Goal: Task Accomplishment & Management: Use online tool/utility

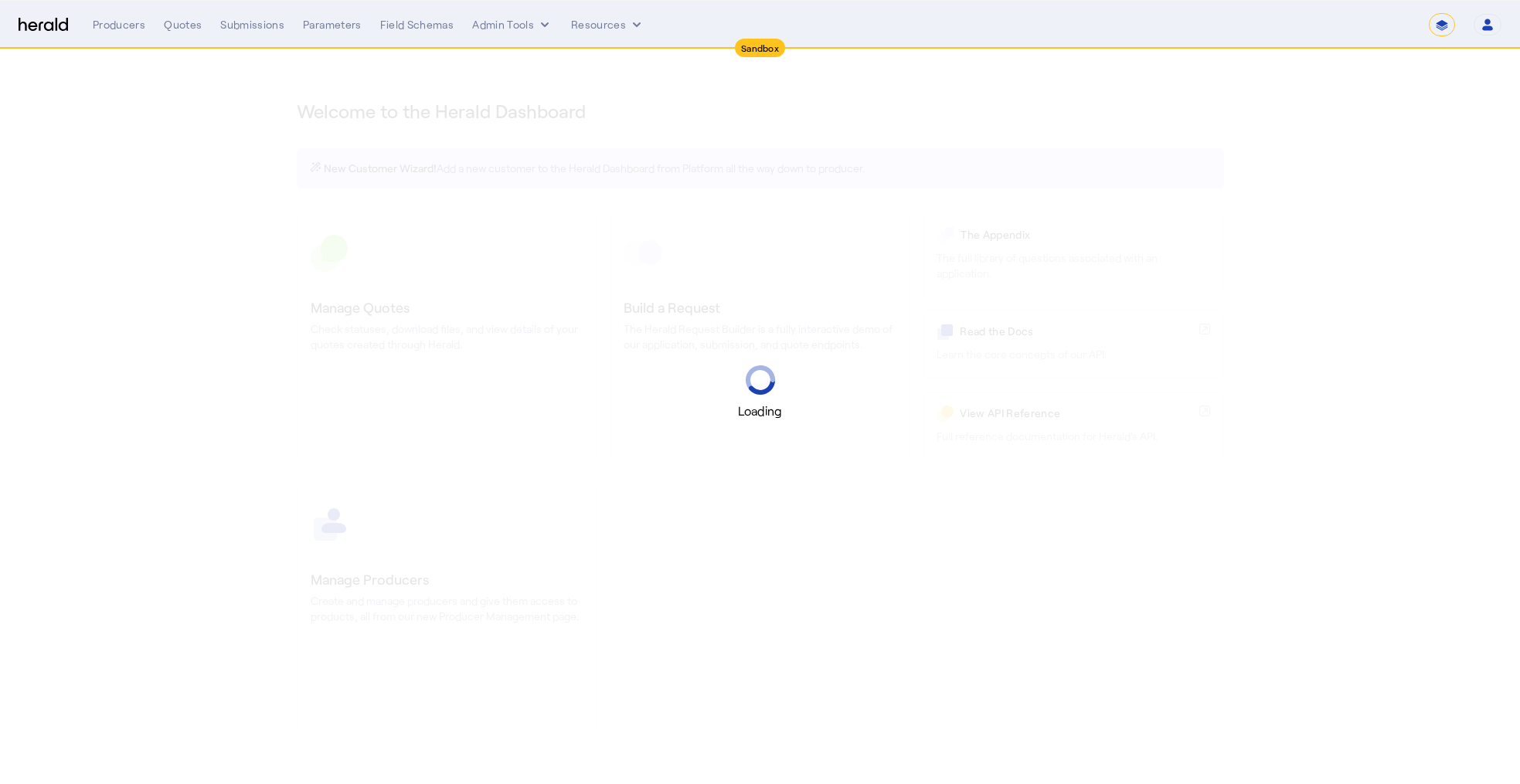
select select "*******"
select select "pfm_2v8p_herald_api"
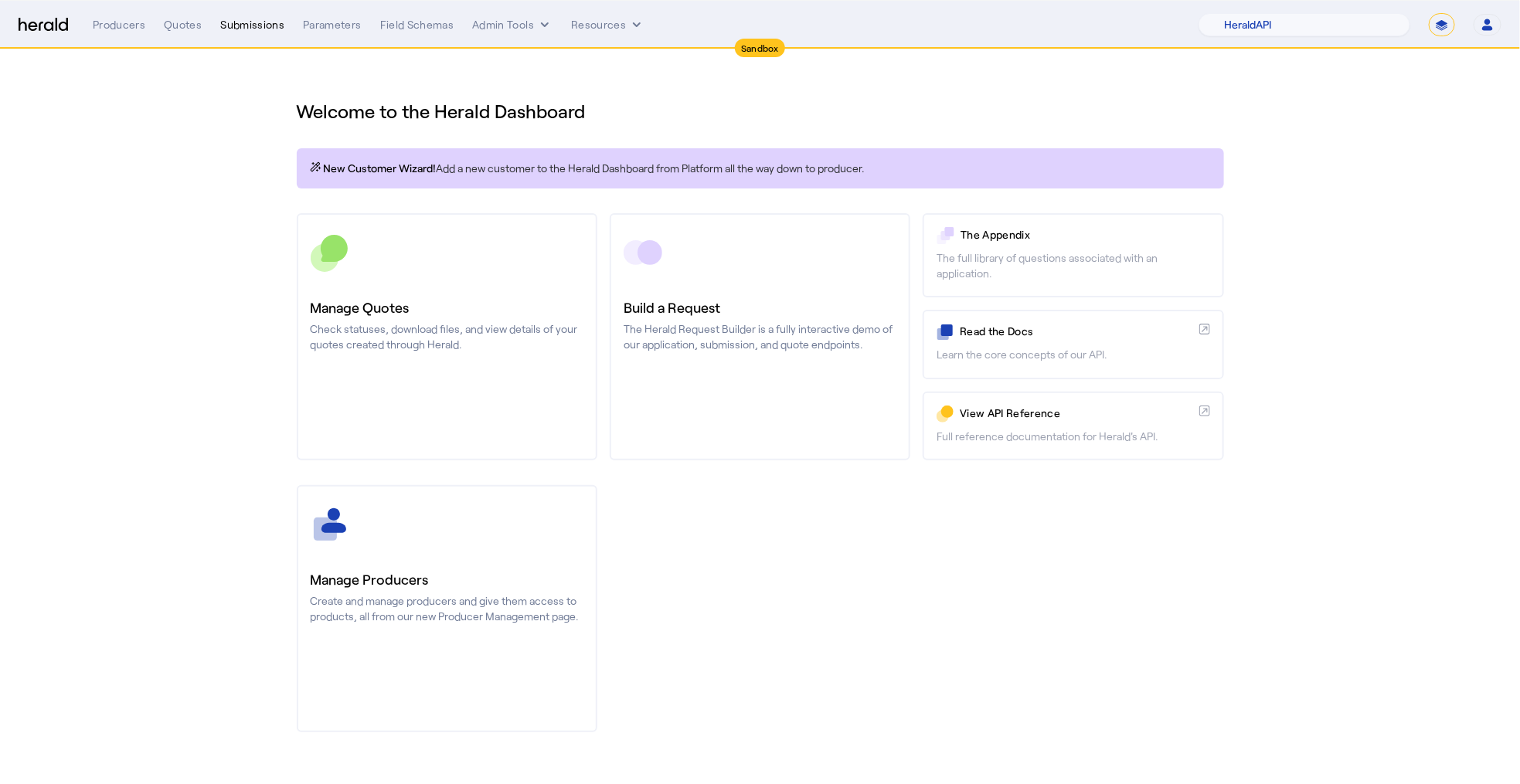
click at [228, 20] on div "Submissions" at bounding box center [252, 24] width 64 height 15
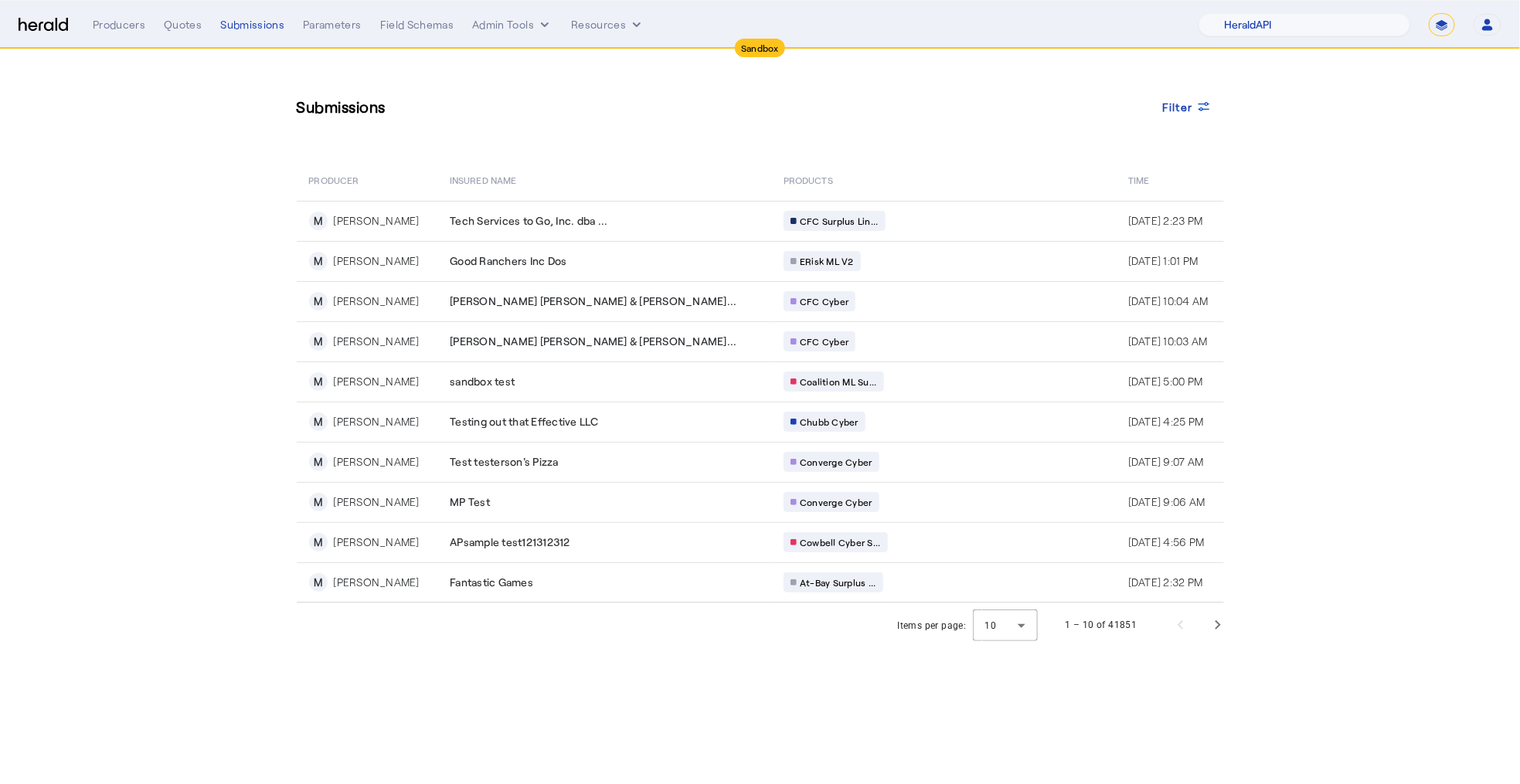
click at [1443, 31] on select "**********" at bounding box center [1442, 25] width 26 height 23
select select "**********"
click at [1431, 13] on select "**********" at bounding box center [1442, 25] width 26 height 23
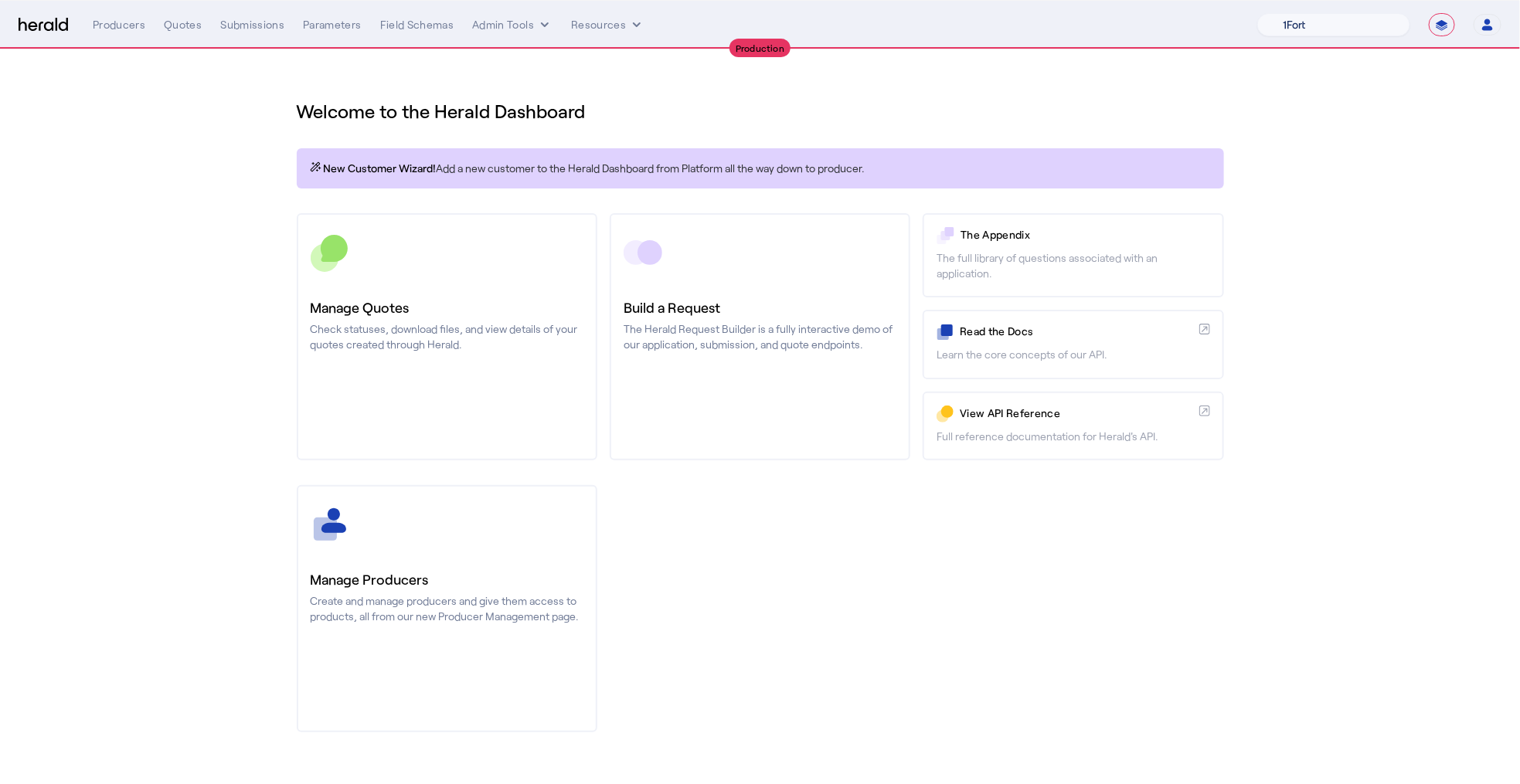
click at [1350, 23] on select "1Fort Affinity Risk [PERSON_NAME] [PERSON_NAME] CRC Campus Coverage Citadel Fif…" at bounding box center [1334, 25] width 153 height 23
select select "pfm_z9k1_growthmill"
click at [1257, 13] on select "1Fort Affinity Risk [PERSON_NAME] [PERSON_NAME] CRC Campus Coverage Citadel Fif…" at bounding box center [1334, 25] width 153 height 23
click at [254, 29] on div "You are now impersonating the Growthmill platform." at bounding box center [760, 392] width 1520 height 784
click at [275, 22] on div "Submissions" at bounding box center [252, 24] width 64 height 15
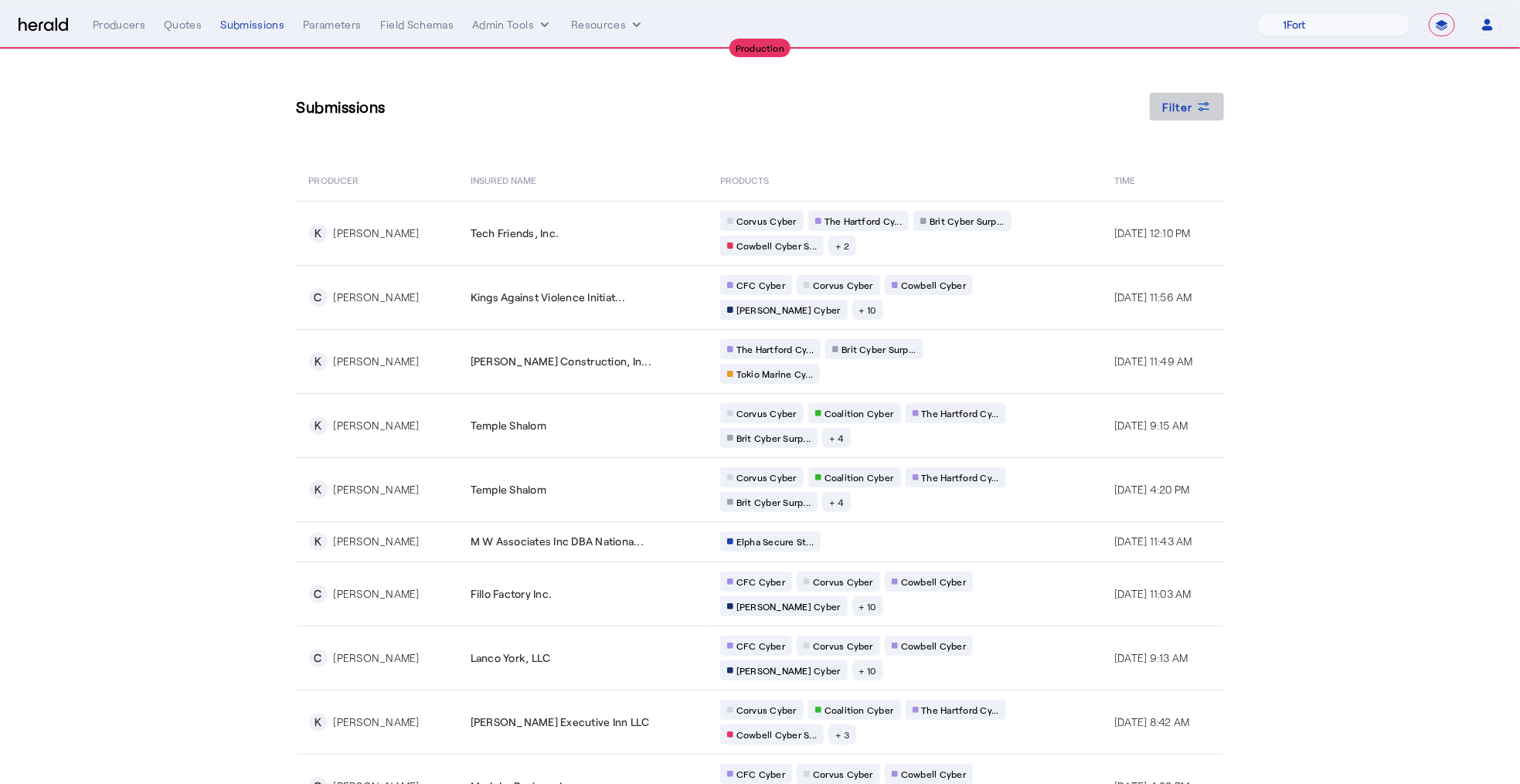
click at [1197, 102] on icon at bounding box center [1204, 106] width 15 height 15
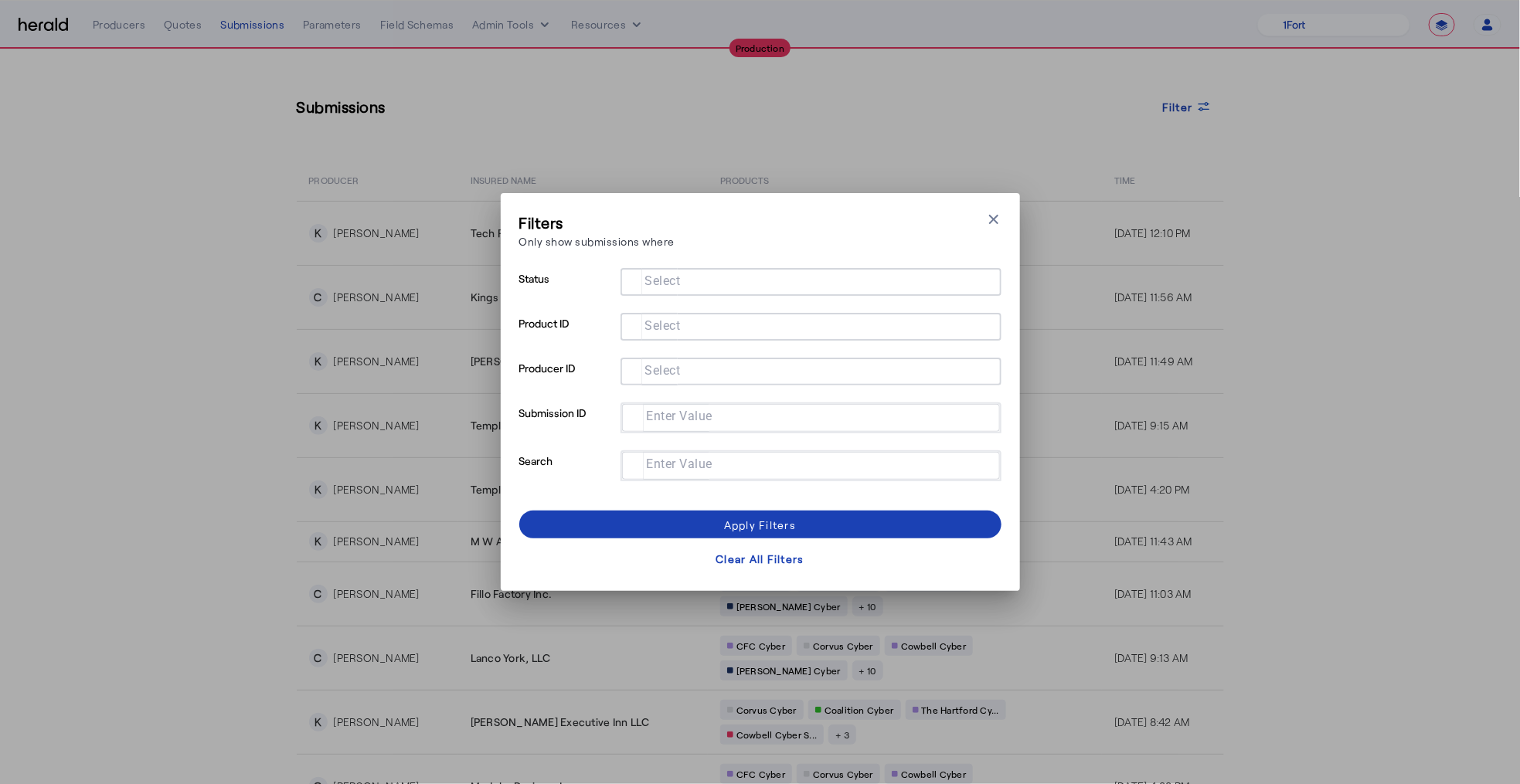
click at [790, 370] on input "Select" at bounding box center [807, 370] width 350 height 19
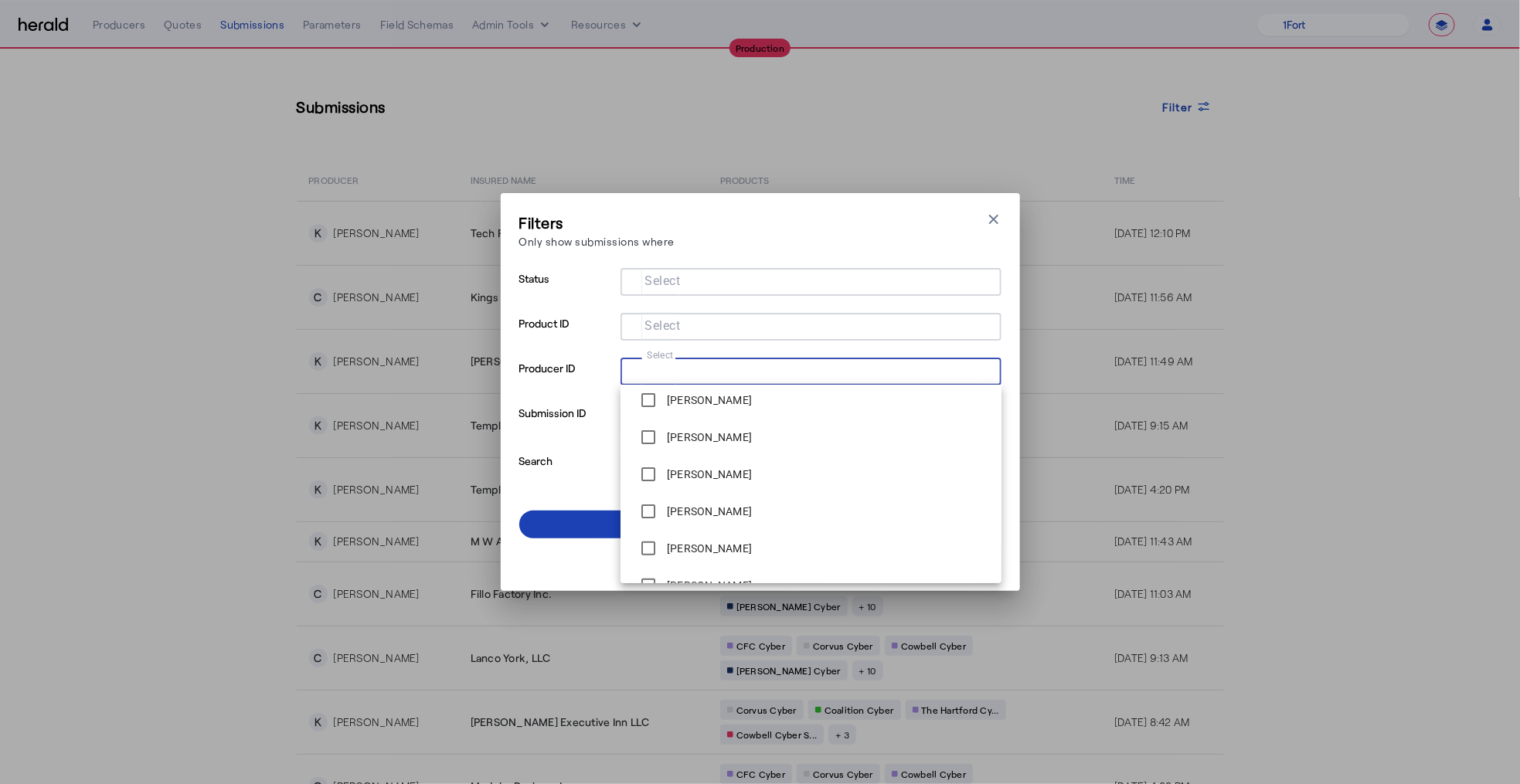
scroll to position [232, 0]
click at [729, 549] on label "[PERSON_NAME]" at bounding box center [707, 549] width 88 height 15
click at [557, 470] on p "Search" at bounding box center [567, 475] width 95 height 48
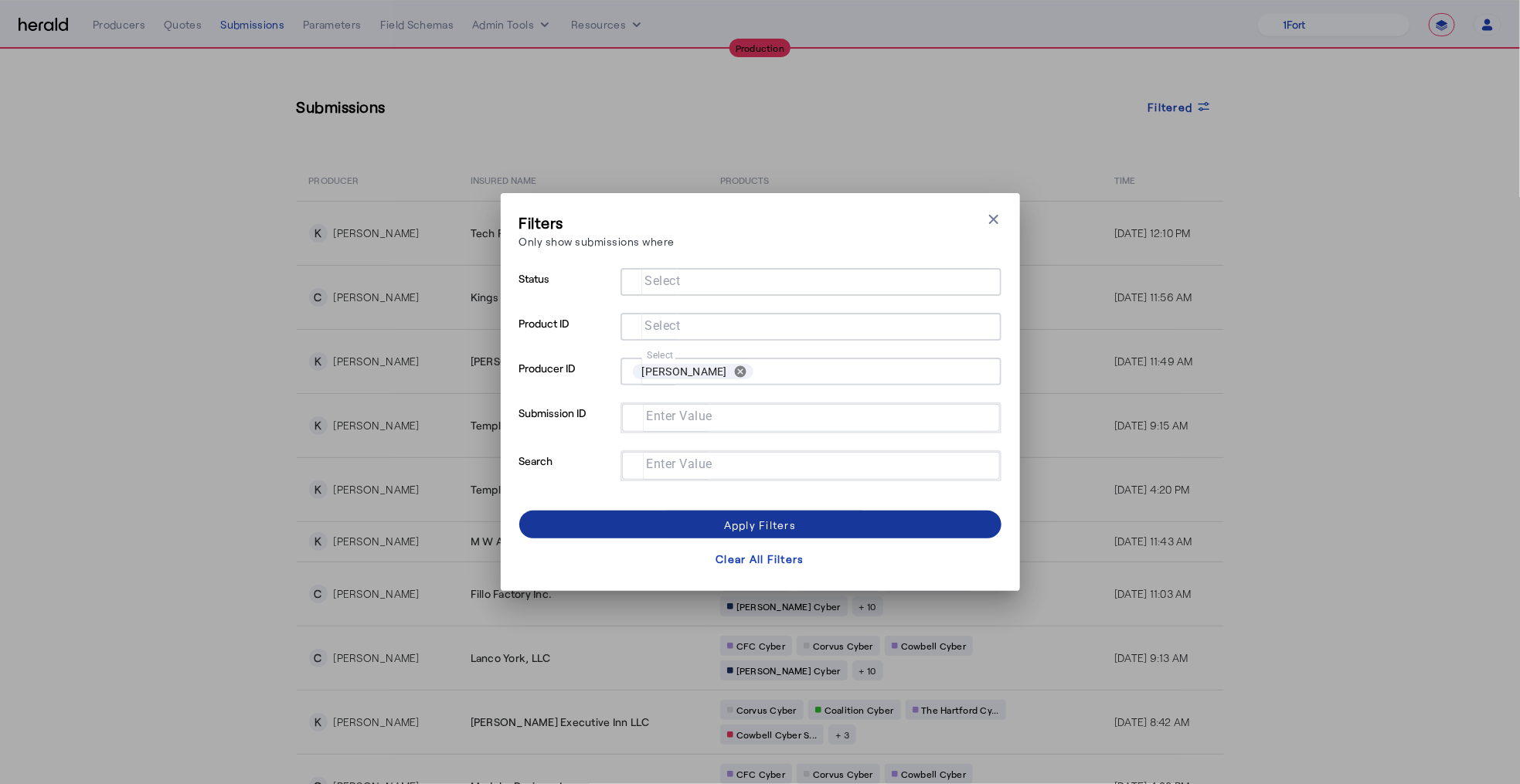
click at [638, 531] on span at bounding box center [760, 525] width 482 height 37
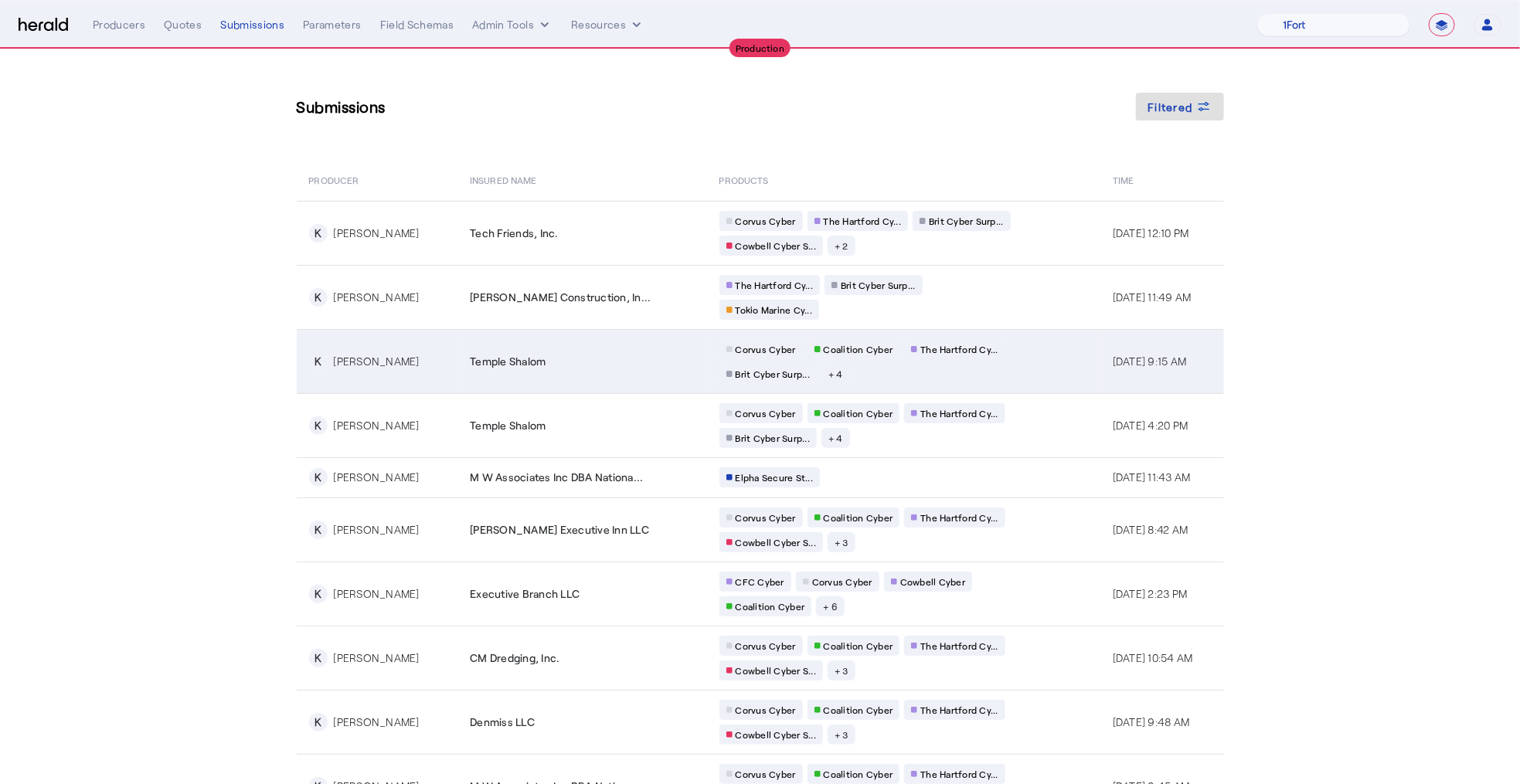
scroll to position [65, 0]
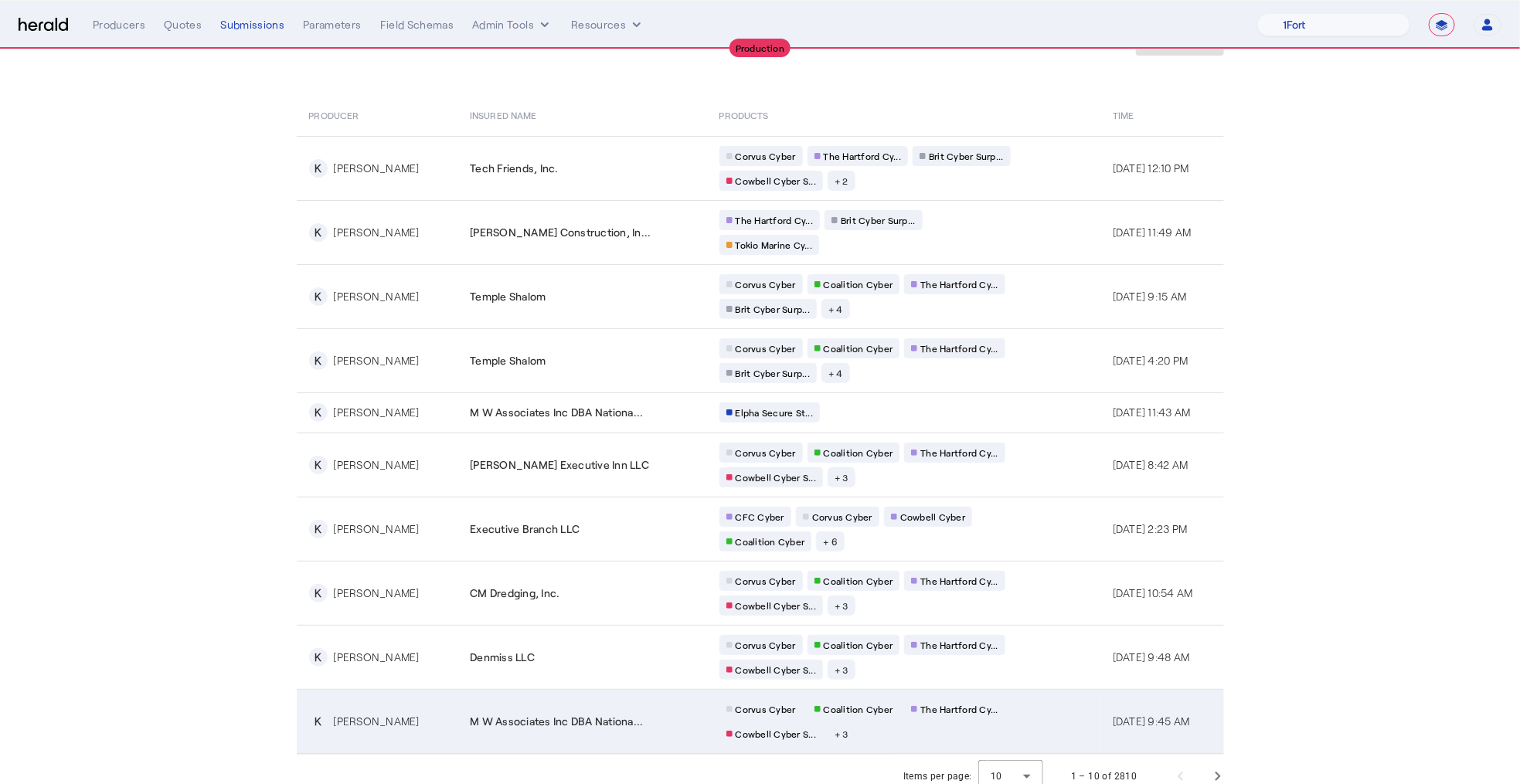
click at [563, 715] on span "M W Associates Inc DBA Nationa..." at bounding box center [556, 722] width 173 height 15
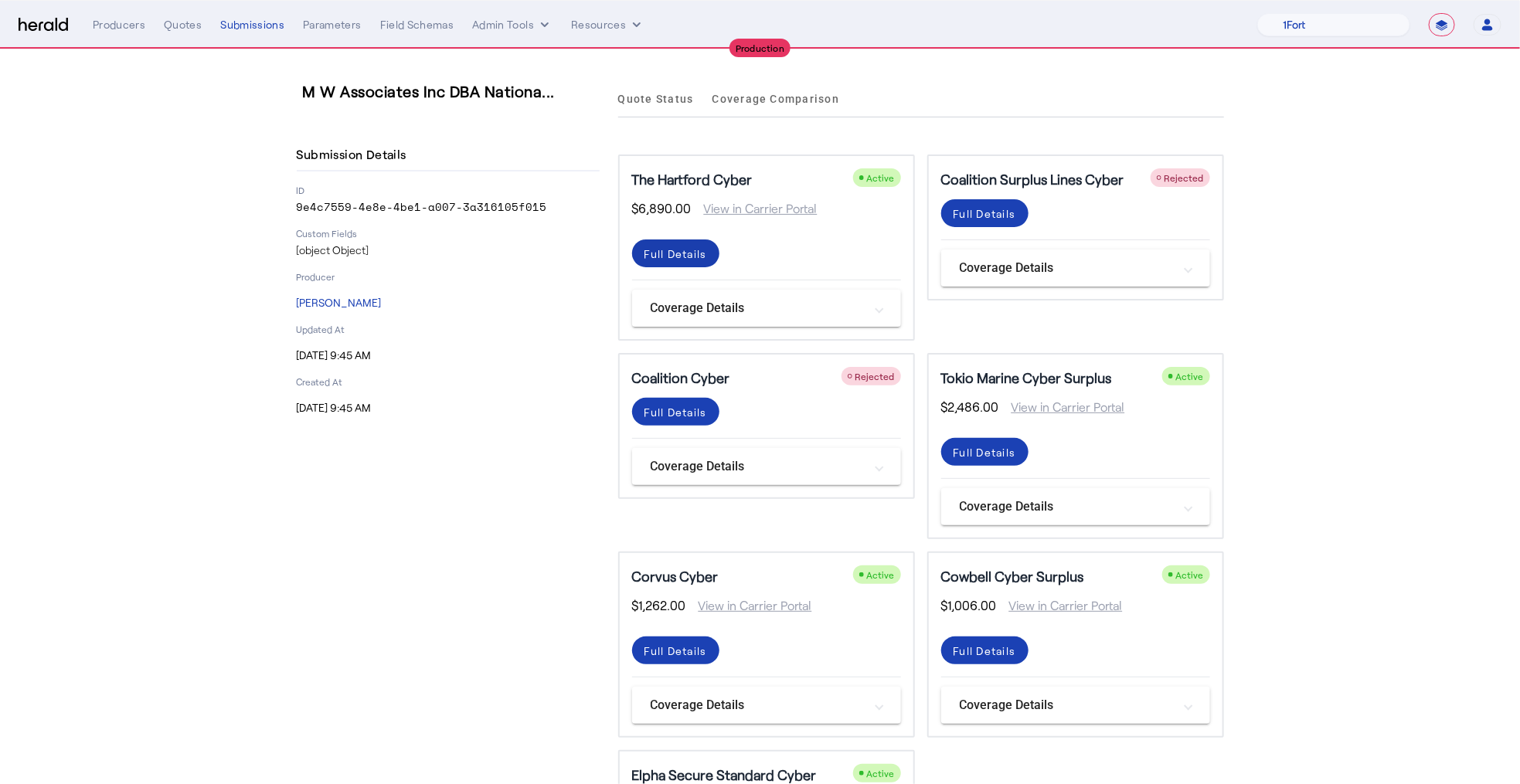
click at [684, 251] on div "Full Details" at bounding box center [675, 254] width 62 height 16
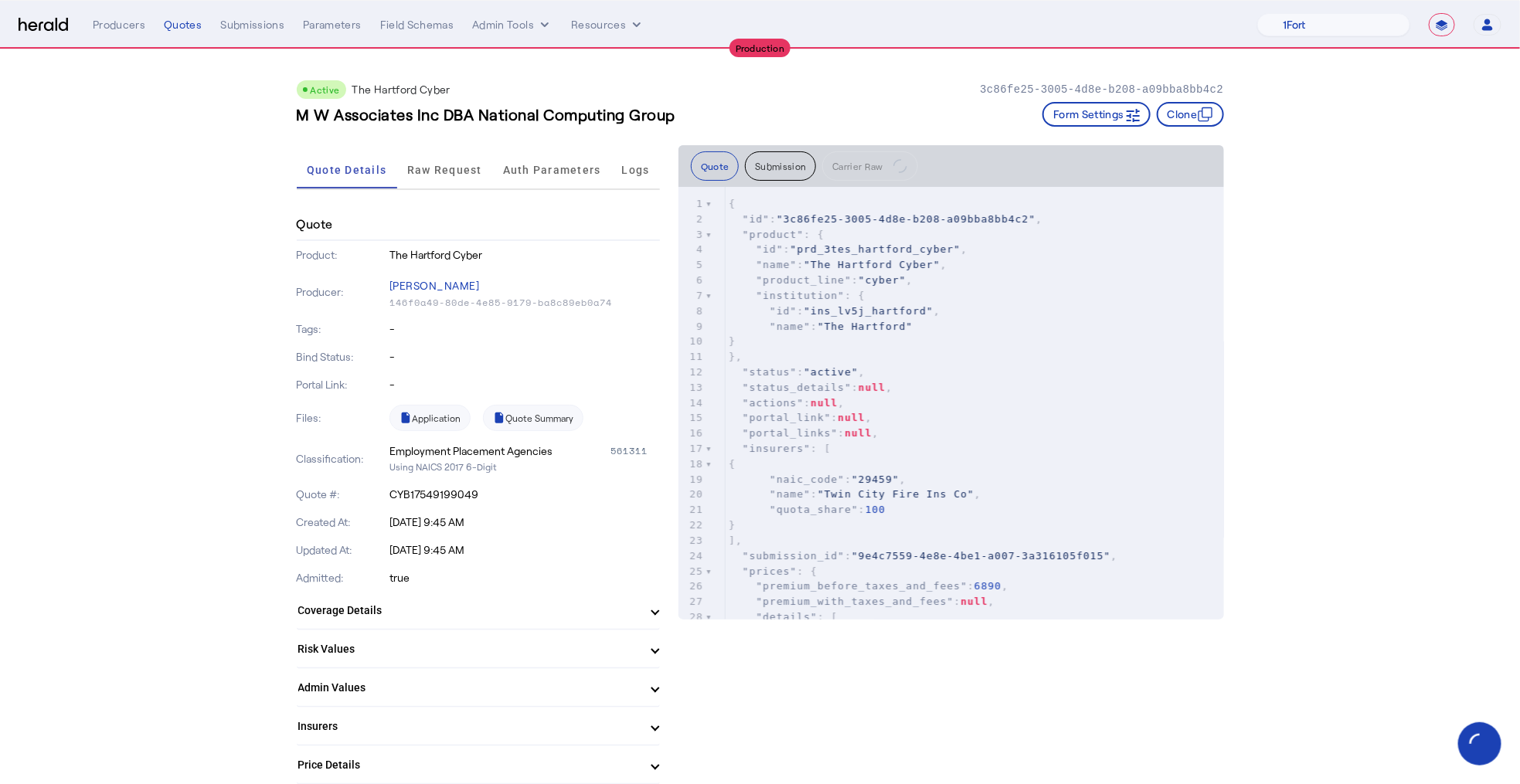
click at [503, 683] on mat-panel-title "Admin Values" at bounding box center [469, 688] width 341 height 16
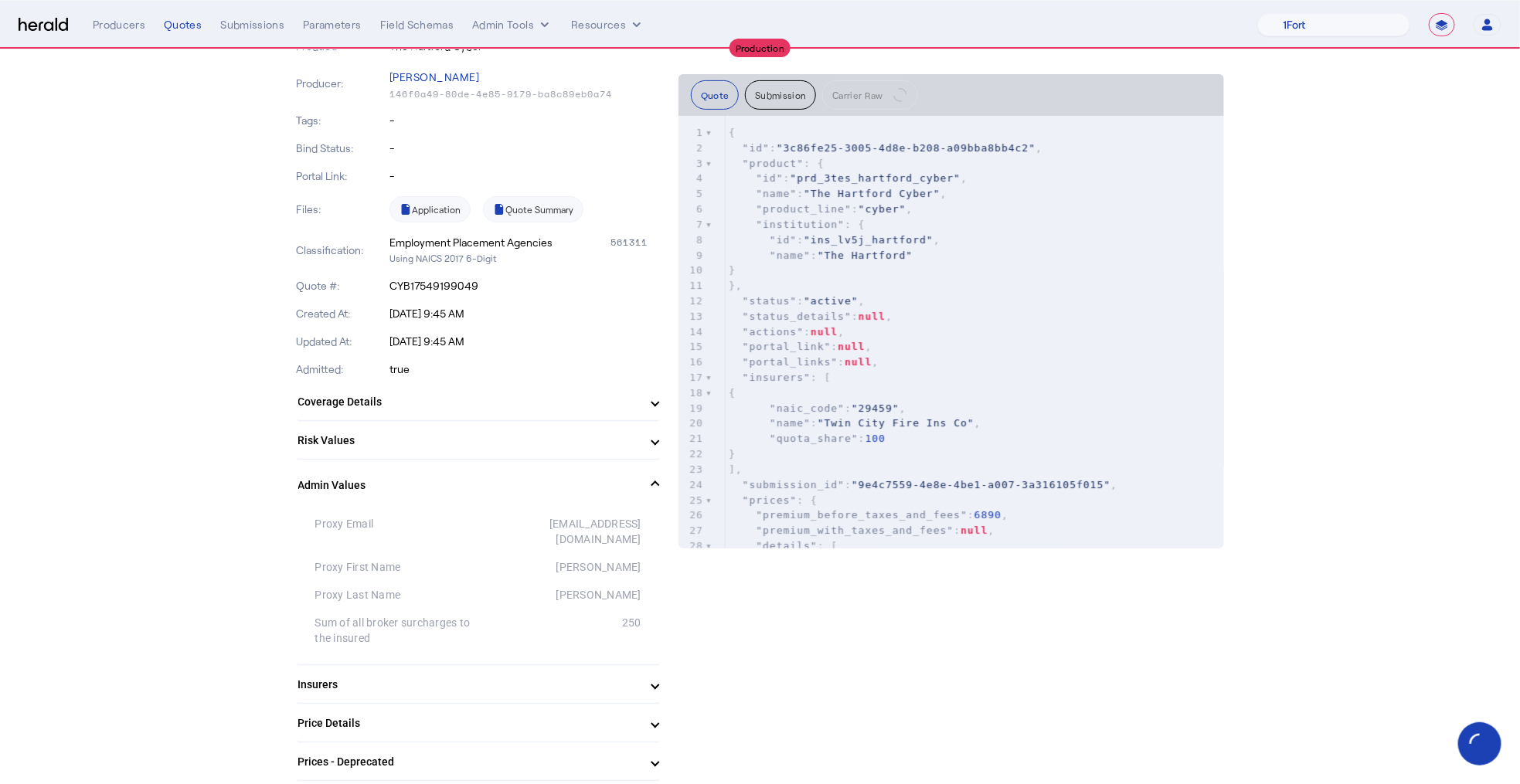
scroll to position [218, 0]
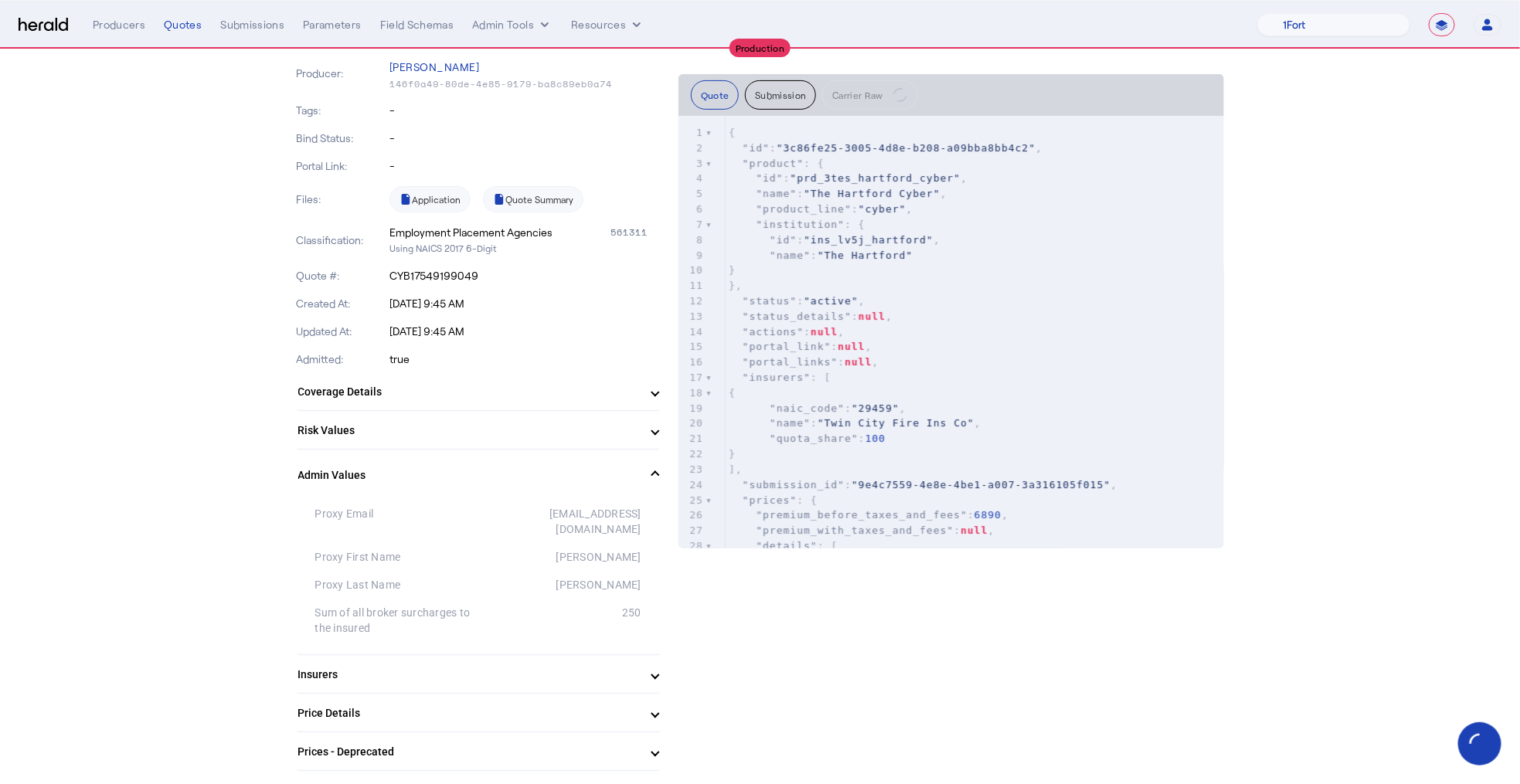
drag, startPoint x: 660, startPoint y: 595, endPoint x: 289, endPoint y: 573, distance: 371.7
click at [755, 90] on button "Submission" at bounding box center [780, 94] width 71 height 29
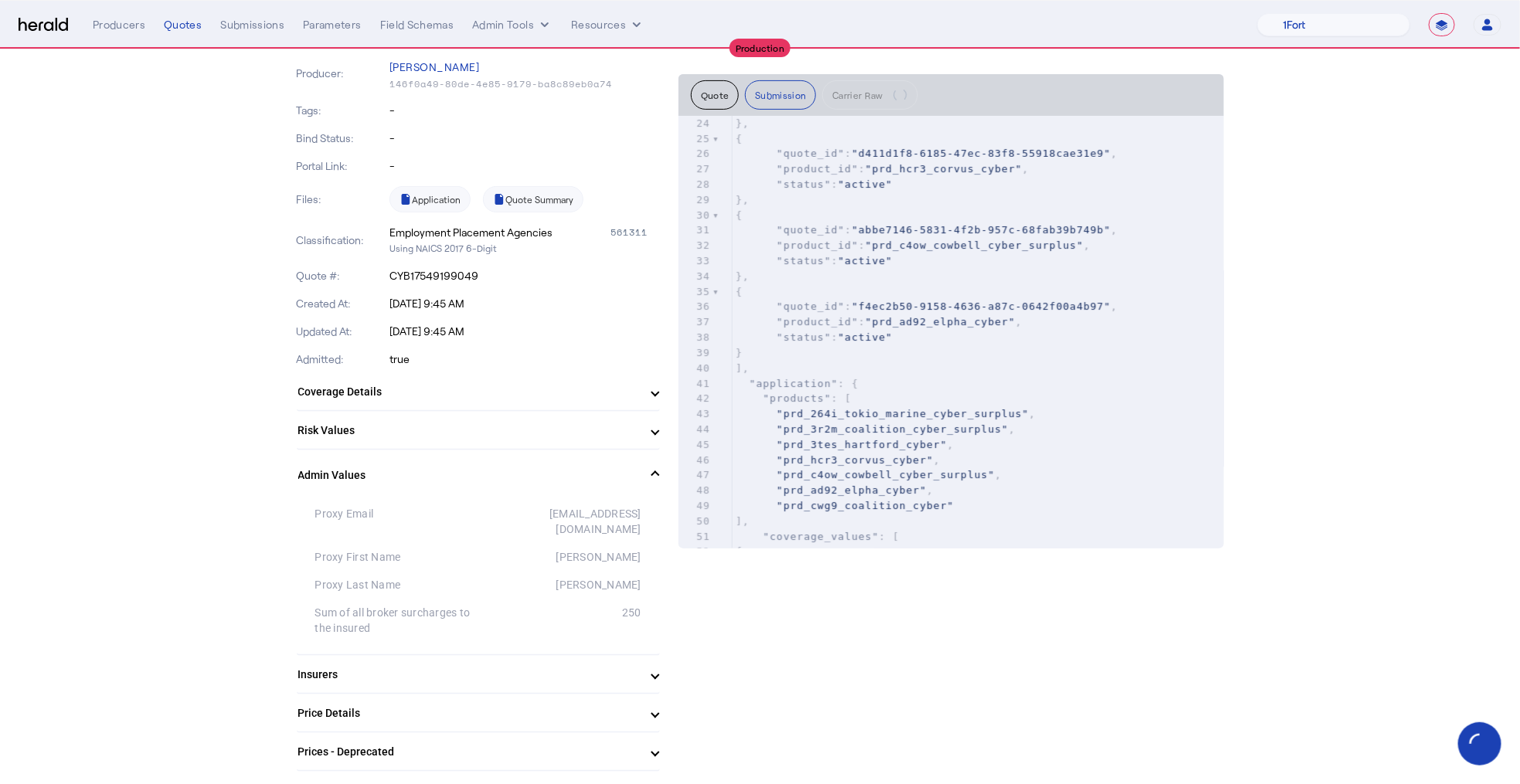
scroll to position [364, 0]
click at [878, 361] on pre "]," at bounding box center [978, 365] width 492 height 15
click at [887, 287] on pre "{" at bounding box center [978, 286] width 492 height 15
click at [898, 197] on pre "}," at bounding box center [978, 194] width 492 height 15
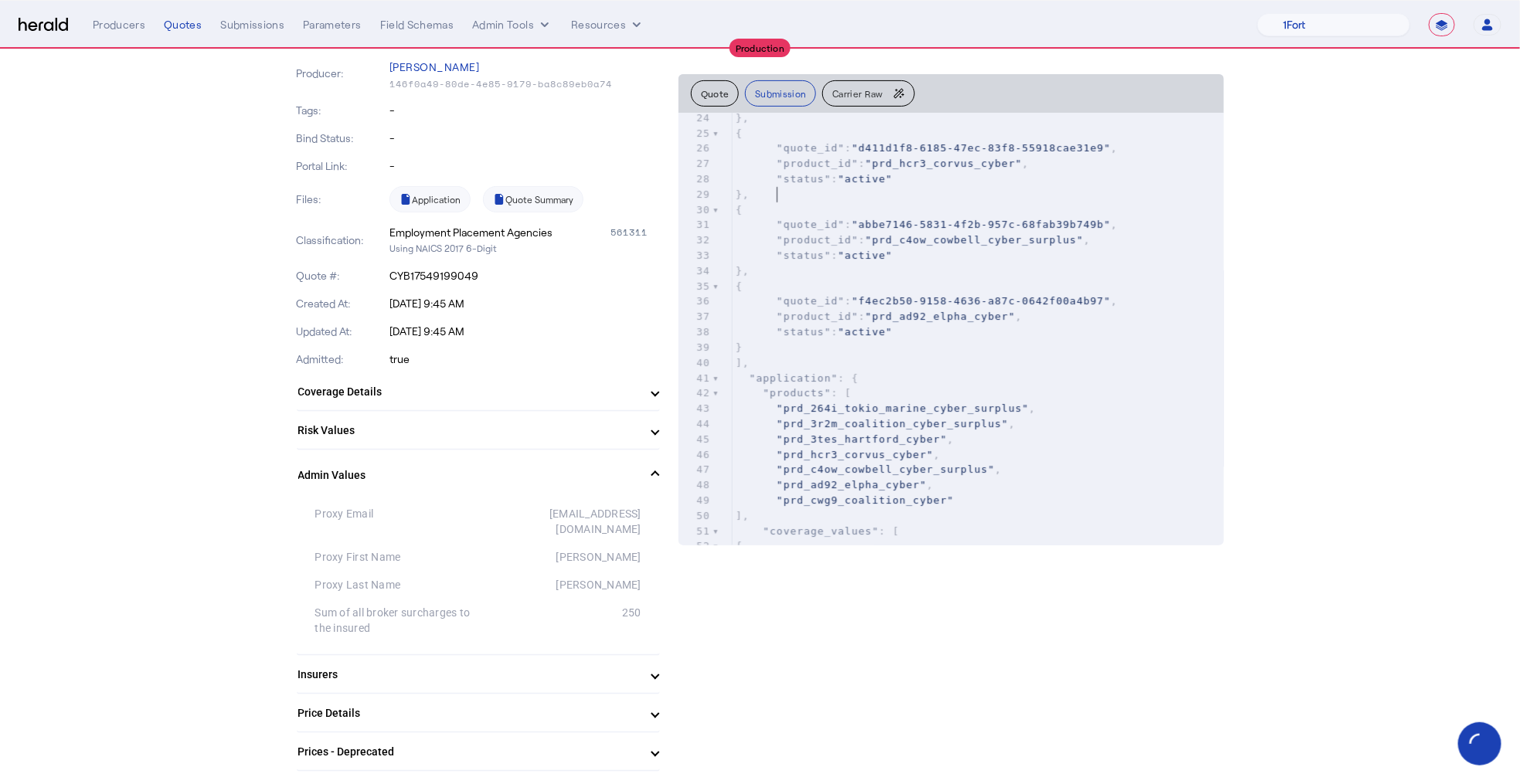
scroll to position [0, 0]
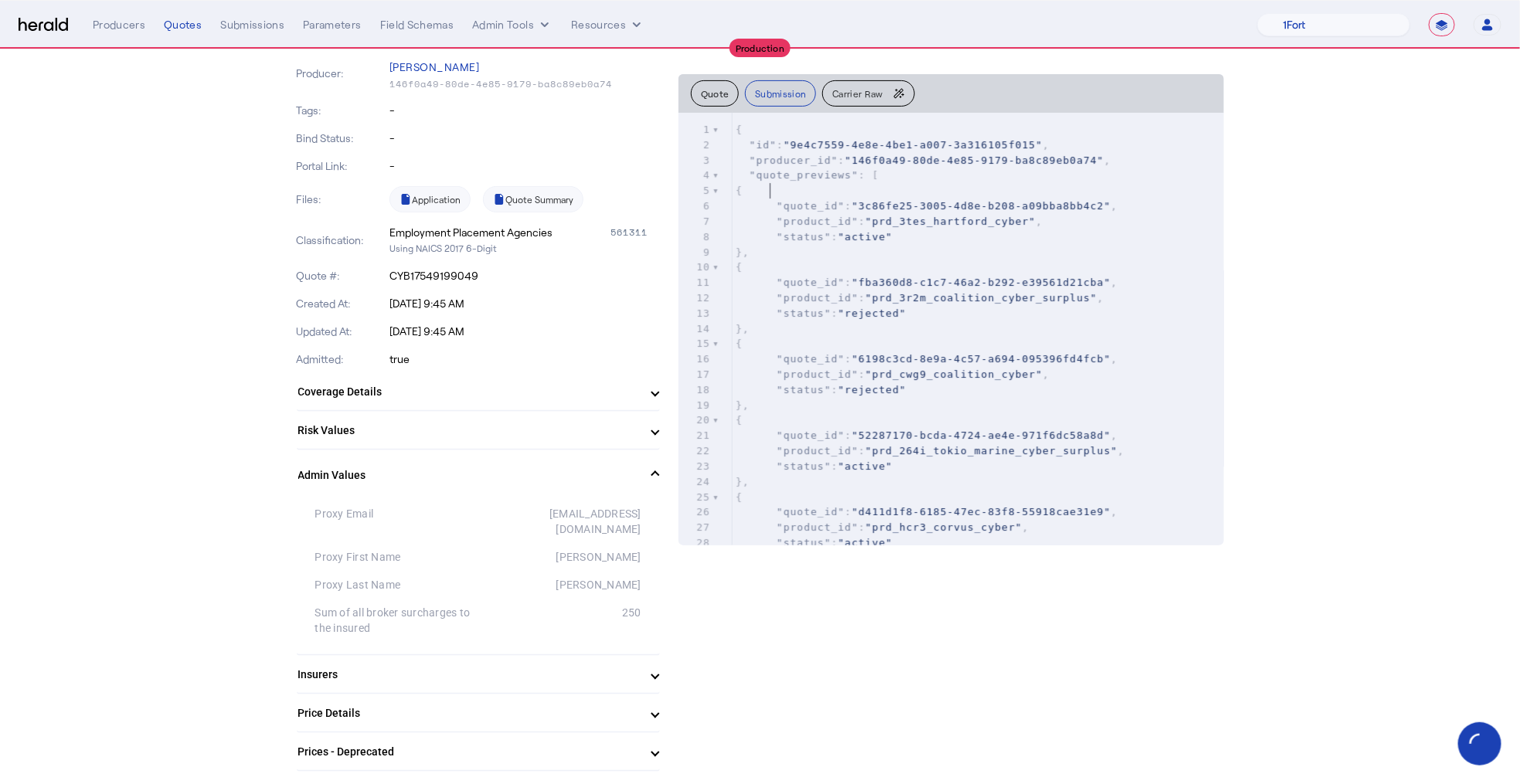
click at [898, 197] on pre "{" at bounding box center [978, 191] width 492 height 15
click at [789, 96] on button "Submission" at bounding box center [780, 93] width 71 height 26
click at [779, 169] on span ""quote_previews"" at bounding box center [804, 175] width 109 height 12
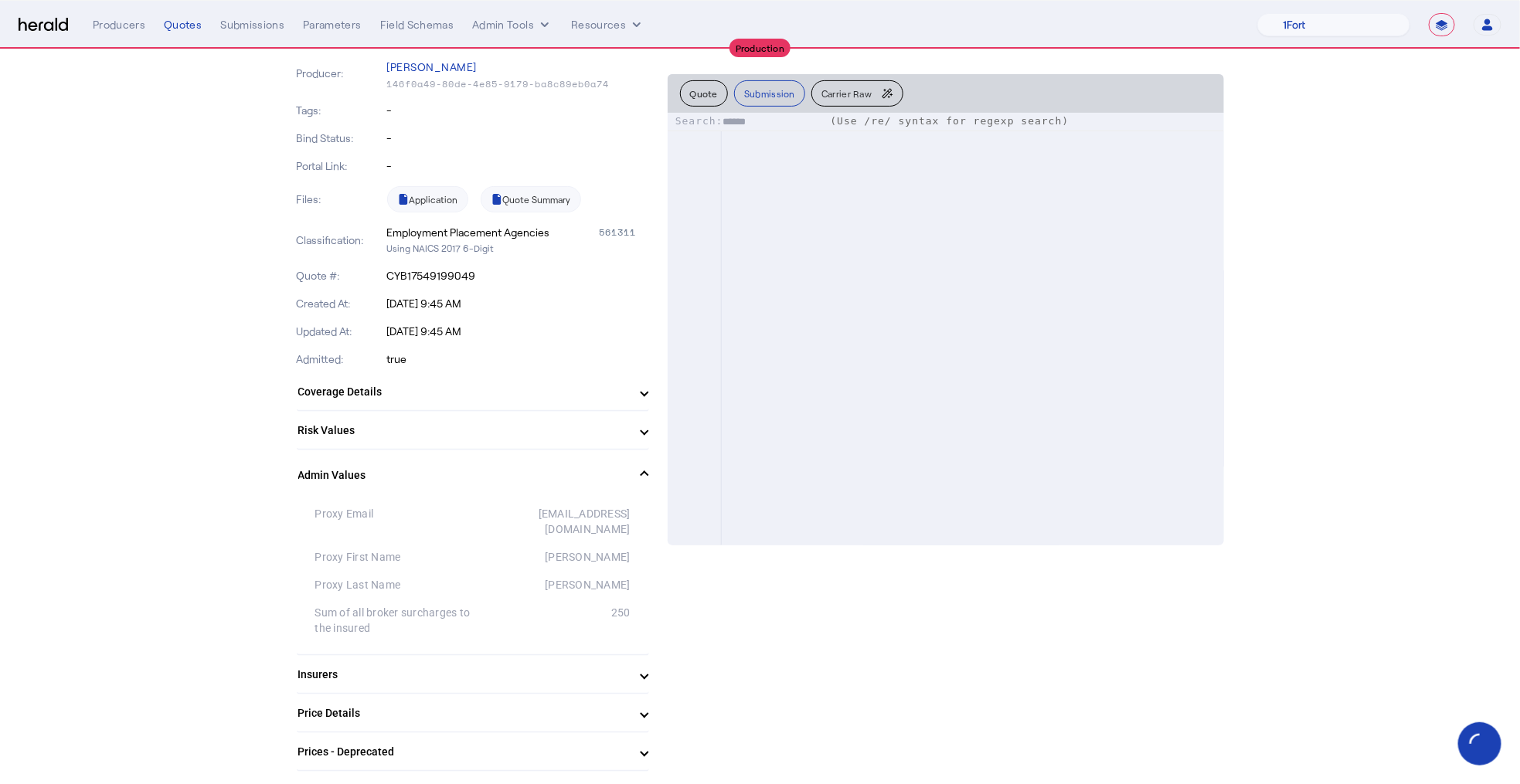
scroll to position [31603, 0]
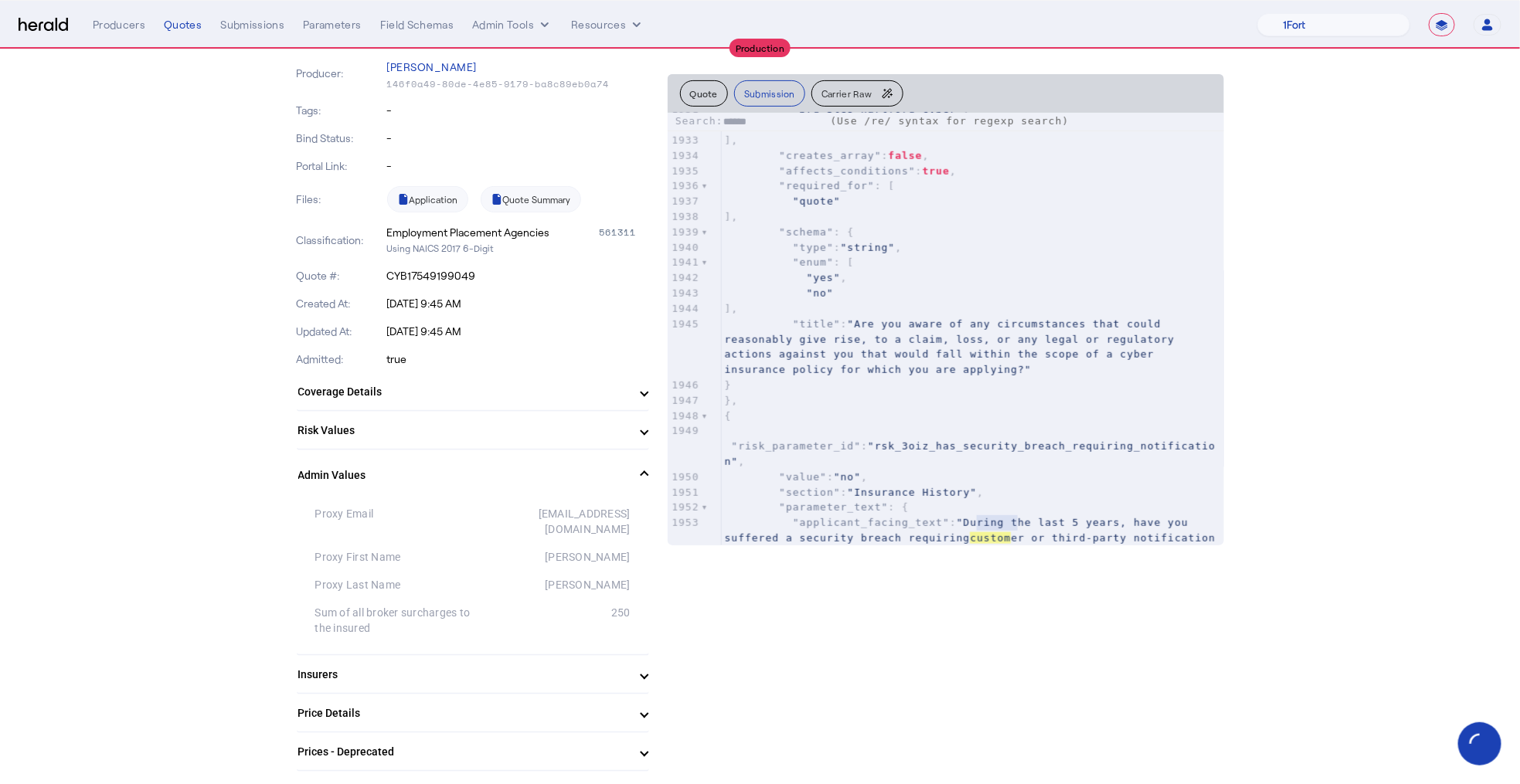
type input "**********"
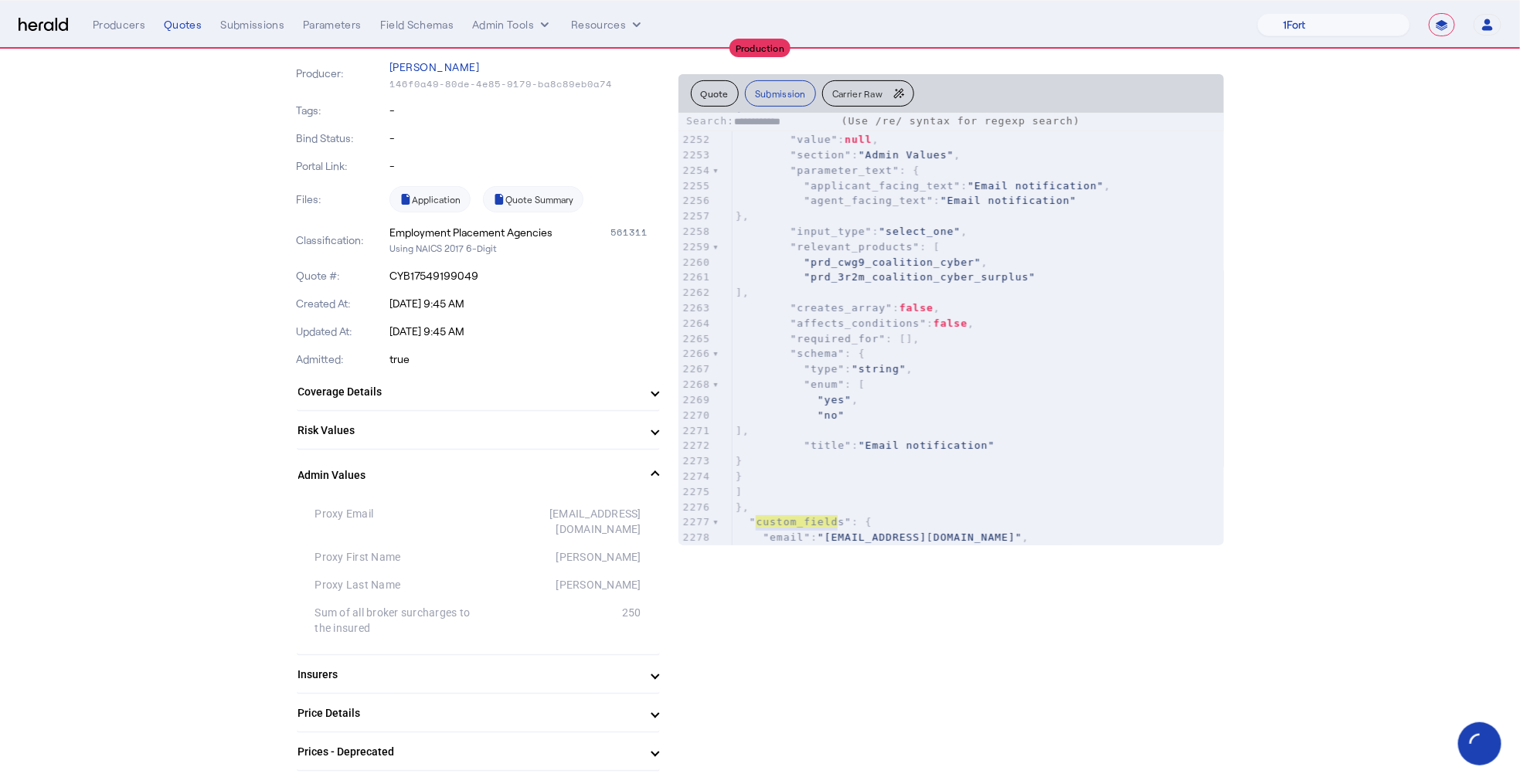
scroll to position [37051, 0]
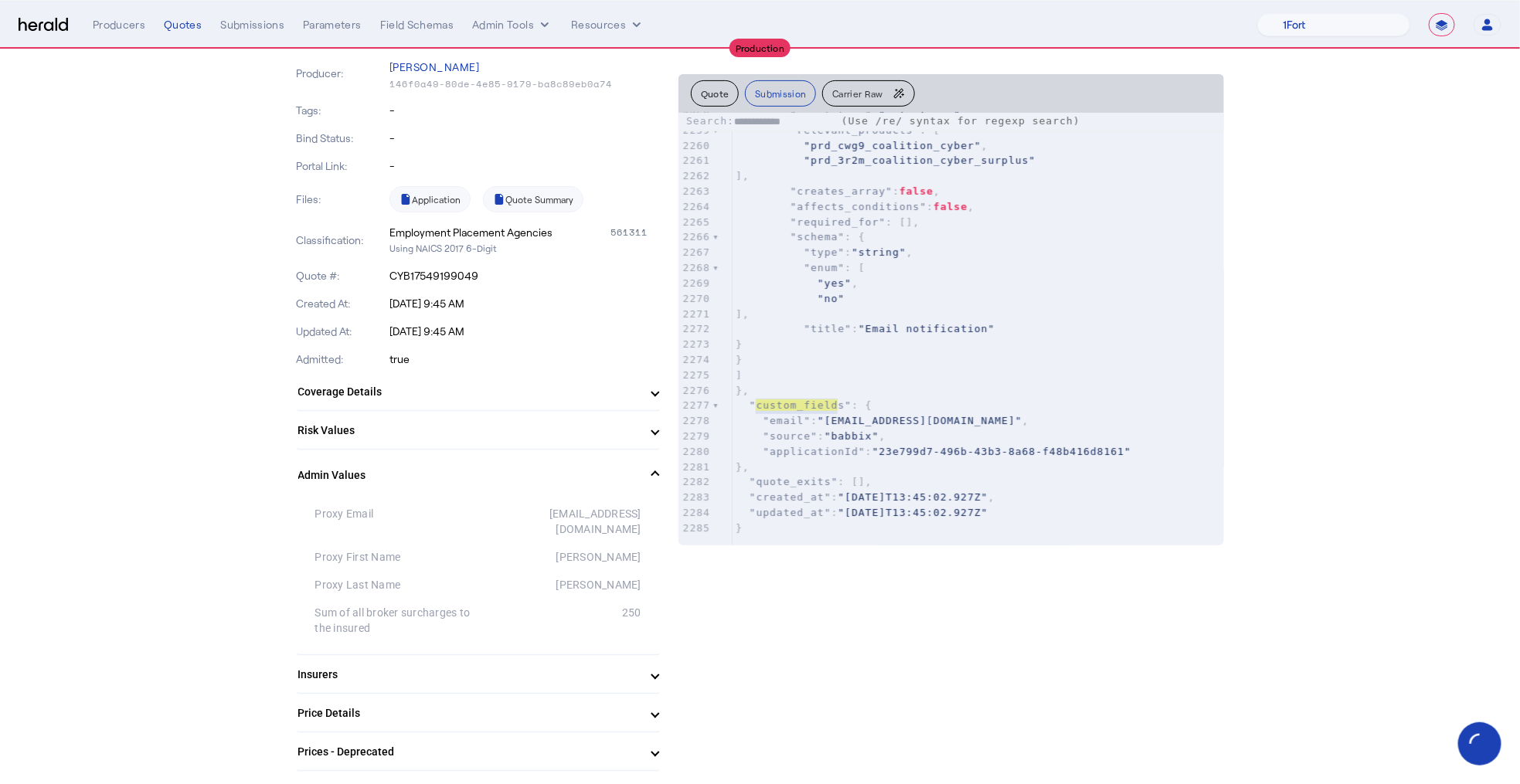
drag, startPoint x: 842, startPoint y: 0, endPoint x: 723, endPoint y: -112, distance: 163.4
click at [723, 0] on html "**********" at bounding box center [760, 174] width 1520 height 784
